Goal: Find contact information: Find contact information

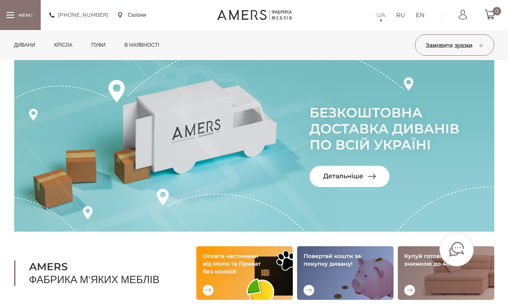
click at [18, 45] on link "Дивани" at bounding box center [25, 45] width 34 height 30
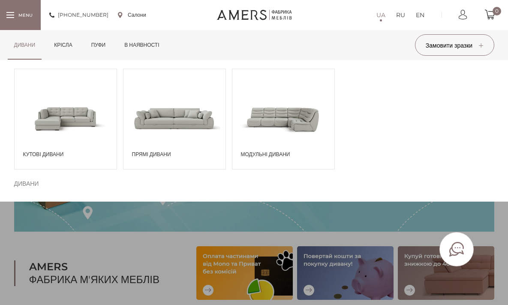
click at [83, 110] on span at bounding box center [66, 118] width 102 height 60
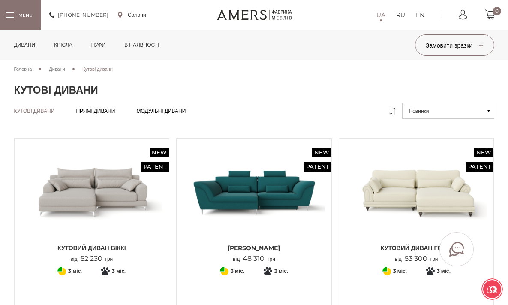
click at [69, 46] on link "Крісла" at bounding box center [63, 45] width 31 height 30
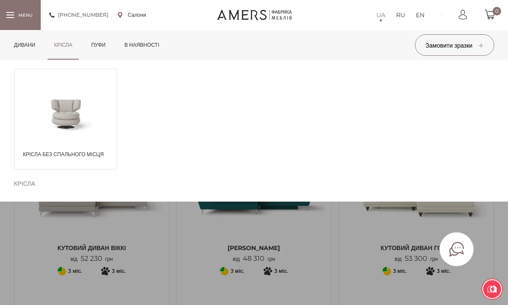
click at [100, 81] on icon at bounding box center [95, 83] width 8 height 6
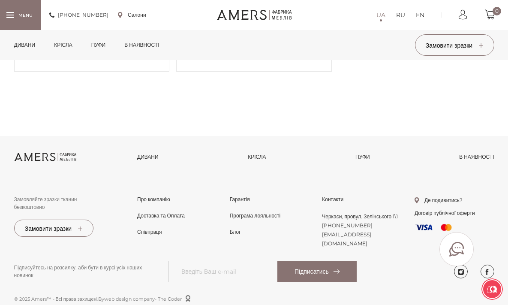
scroll to position [592, 0]
click at [461, 272] on link "instagram" at bounding box center [461, 272] width 14 height 14
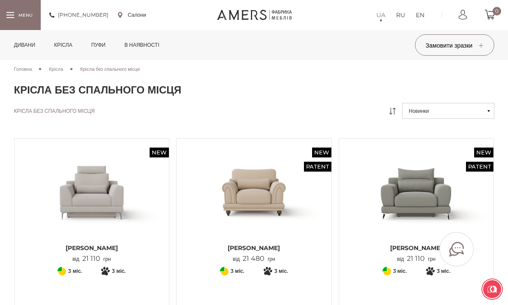
scroll to position [0, 0]
click at [136, 15] on link "Салони" at bounding box center [132, 15] width 28 height 8
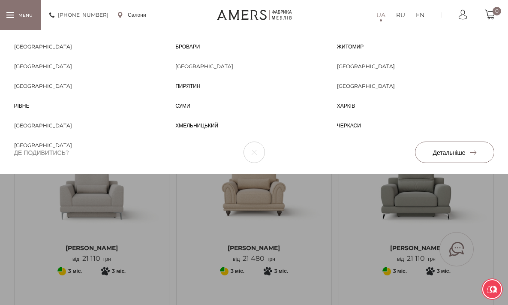
click at [453, 156] on span "Детальніше" at bounding box center [454, 153] width 43 height 8
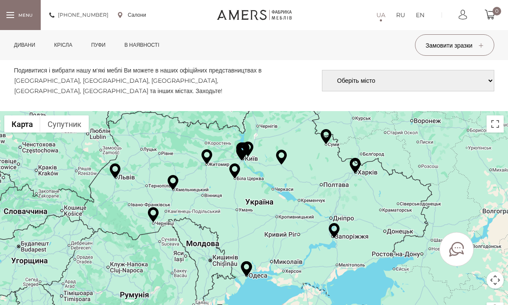
scroll to position [60, 0]
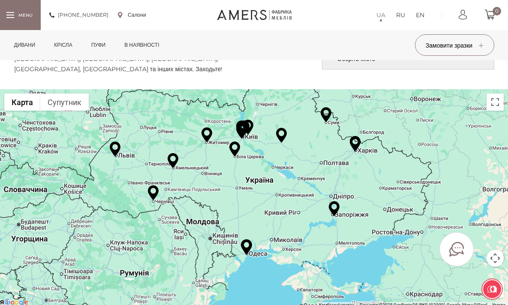
click at [115, 148] on img at bounding box center [115, 149] width 11 height 15
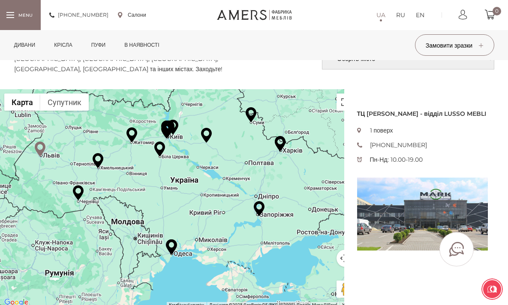
click at [133, 133] on img at bounding box center [132, 134] width 11 height 15
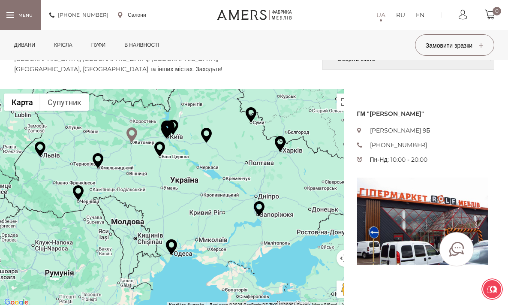
click at [100, 158] on img at bounding box center [98, 160] width 11 height 15
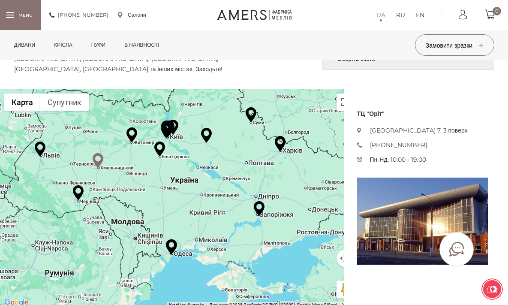
click at [260, 206] on img at bounding box center [259, 208] width 11 height 15
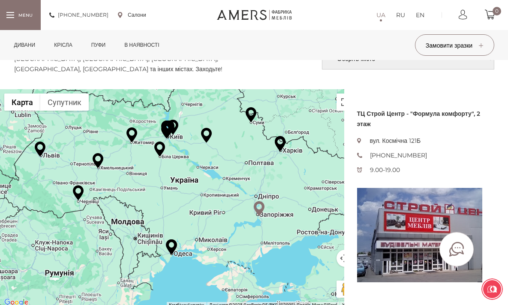
click at [253, 118] on img at bounding box center [251, 114] width 11 height 15
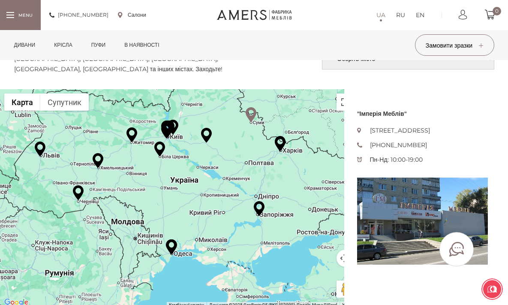
click at [453, 109] on h3 ""Імперія Меблів"" at bounding box center [422, 114] width 131 height 10
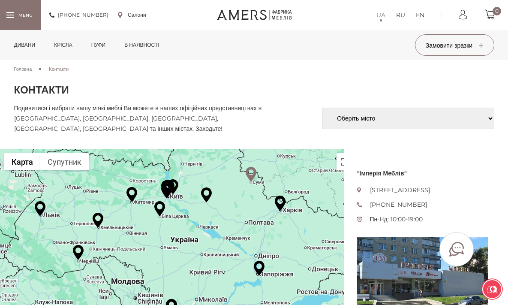
scroll to position [0, 0]
